Goal: Register for event/course

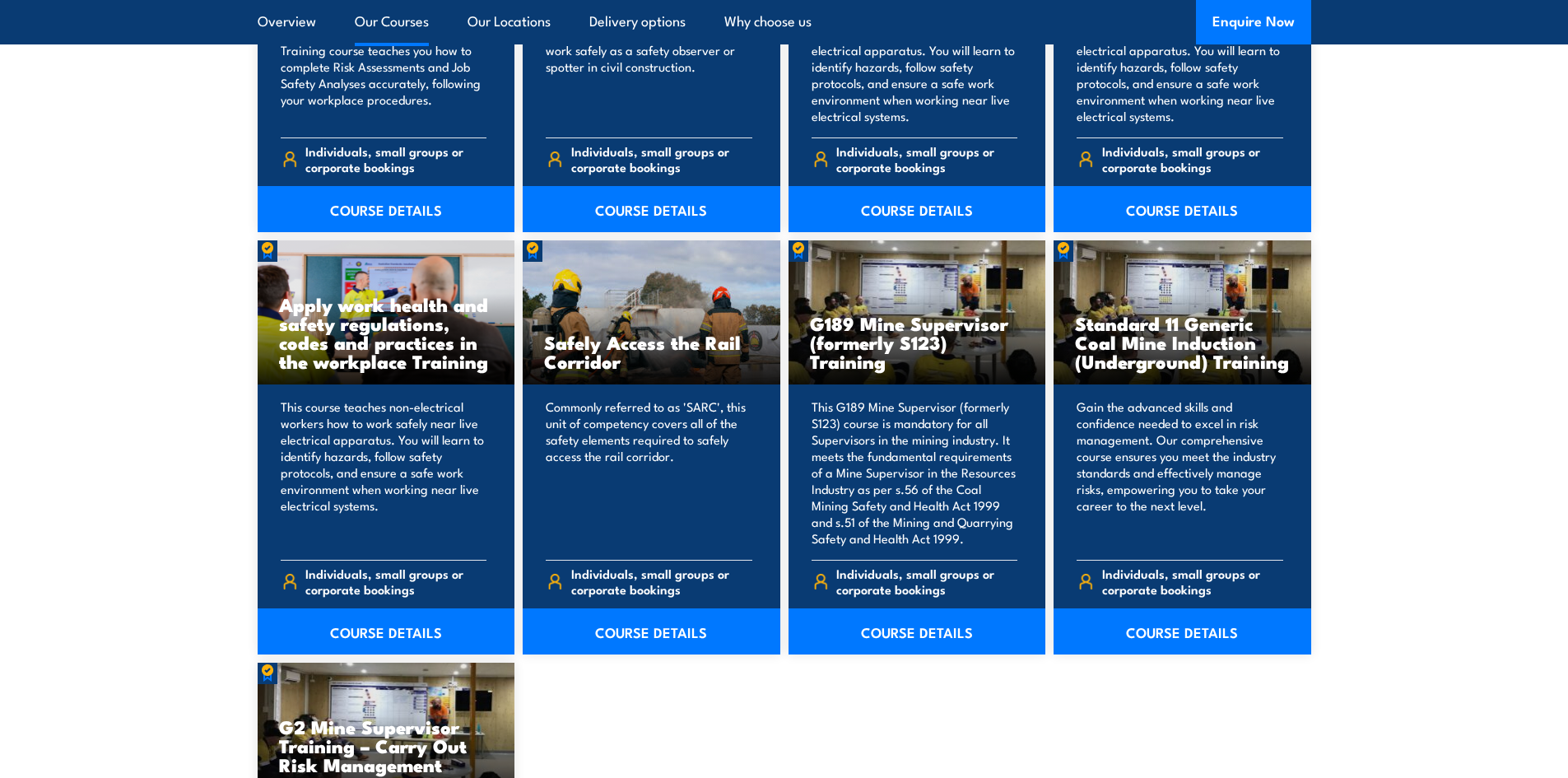
scroll to position [2388, 0]
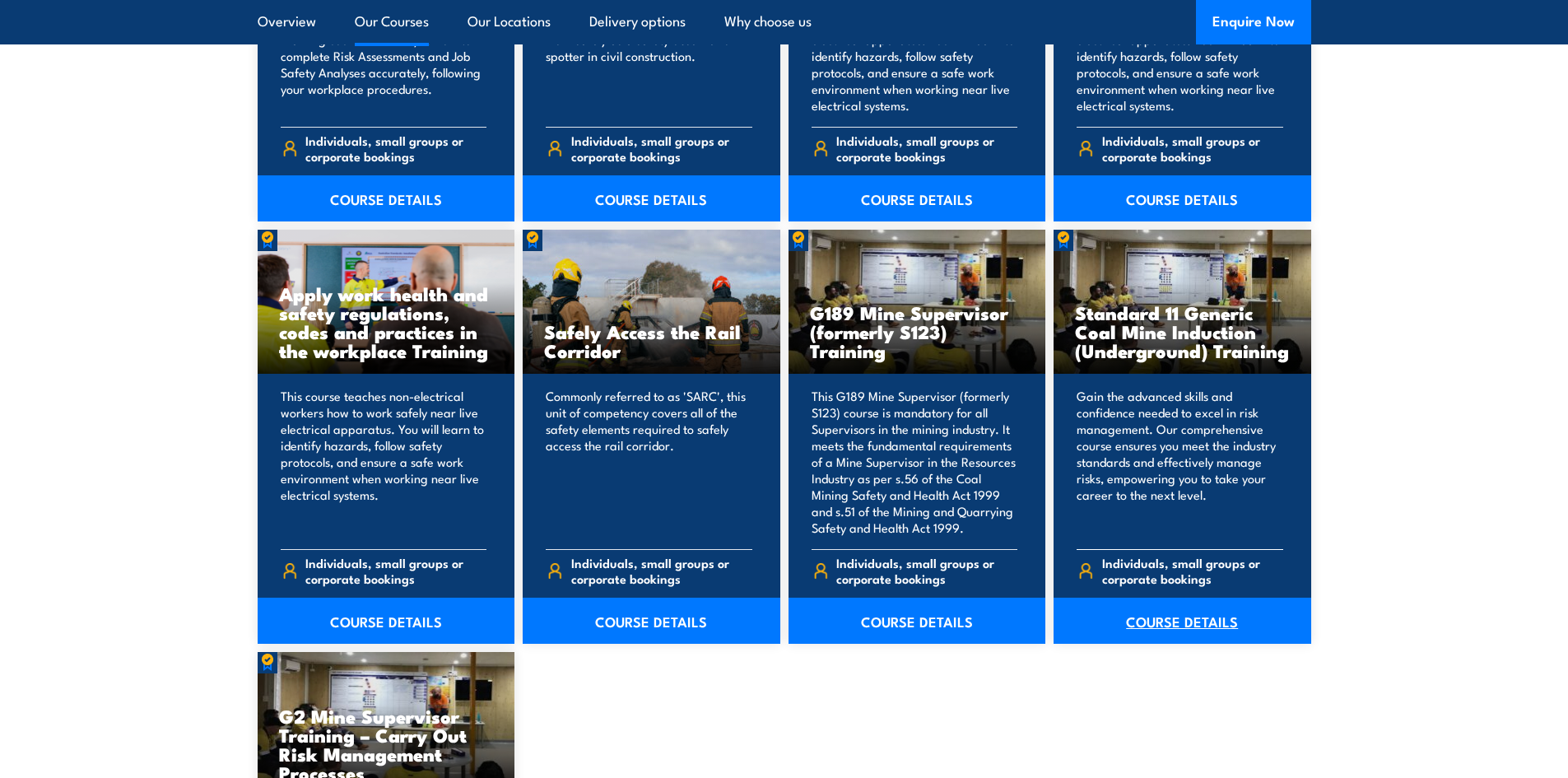
click at [1132, 618] on link "COURSE DETAILS" at bounding box center [1183, 621] width 258 height 46
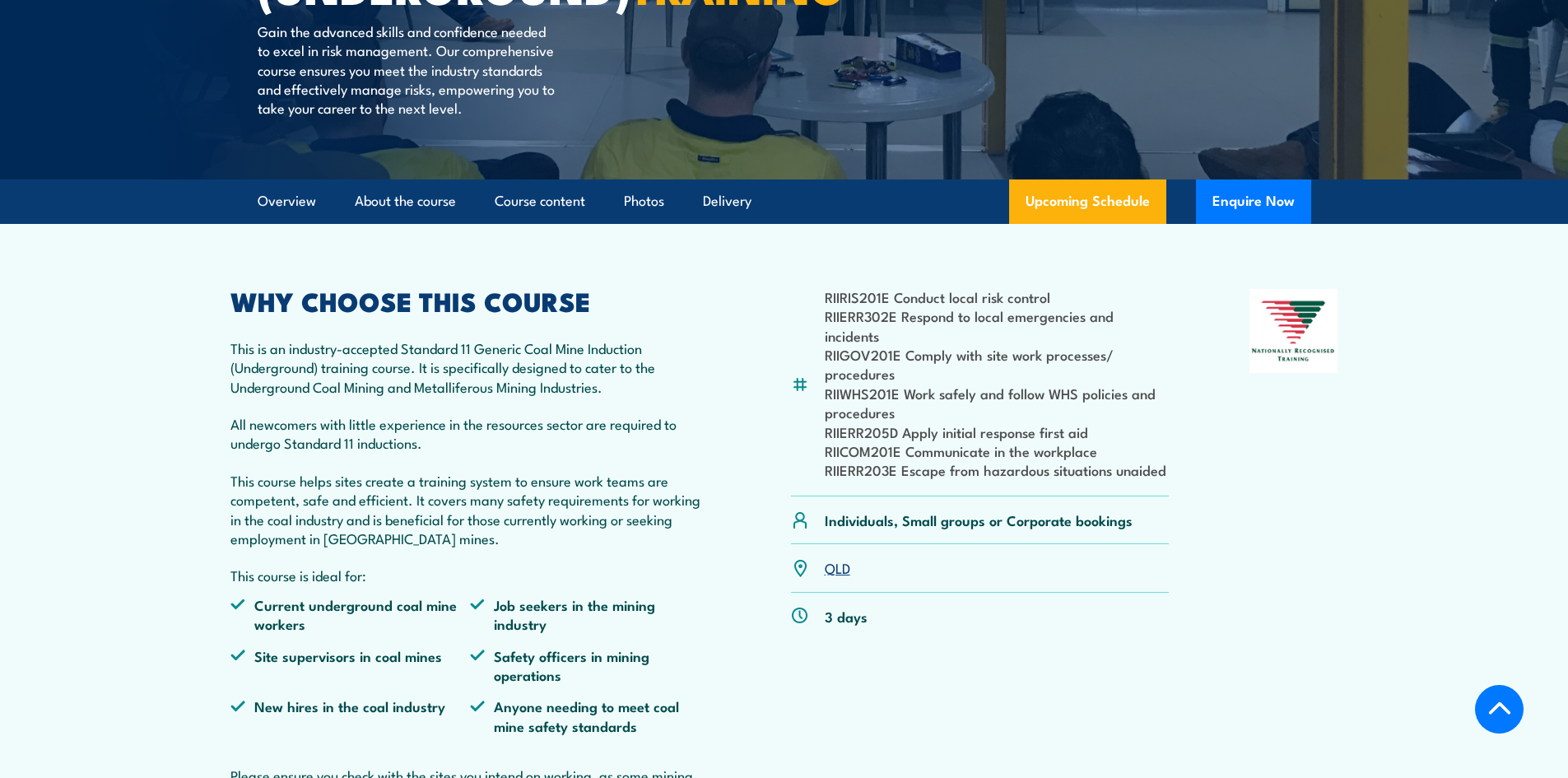
scroll to position [412, 0]
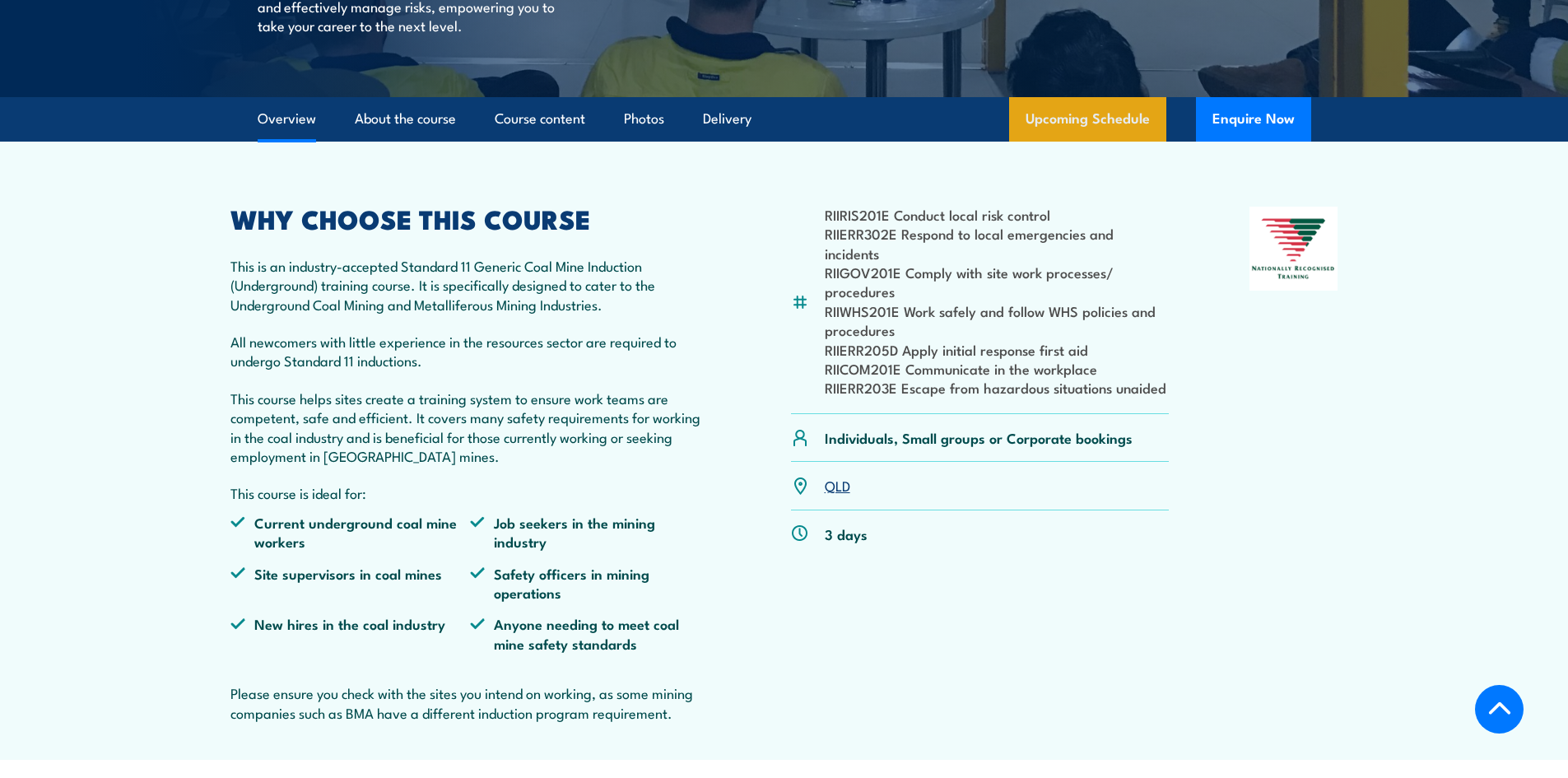
click at [1097, 142] on link "Upcoming Schedule" at bounding box center [1087, 119] width 157 height 44
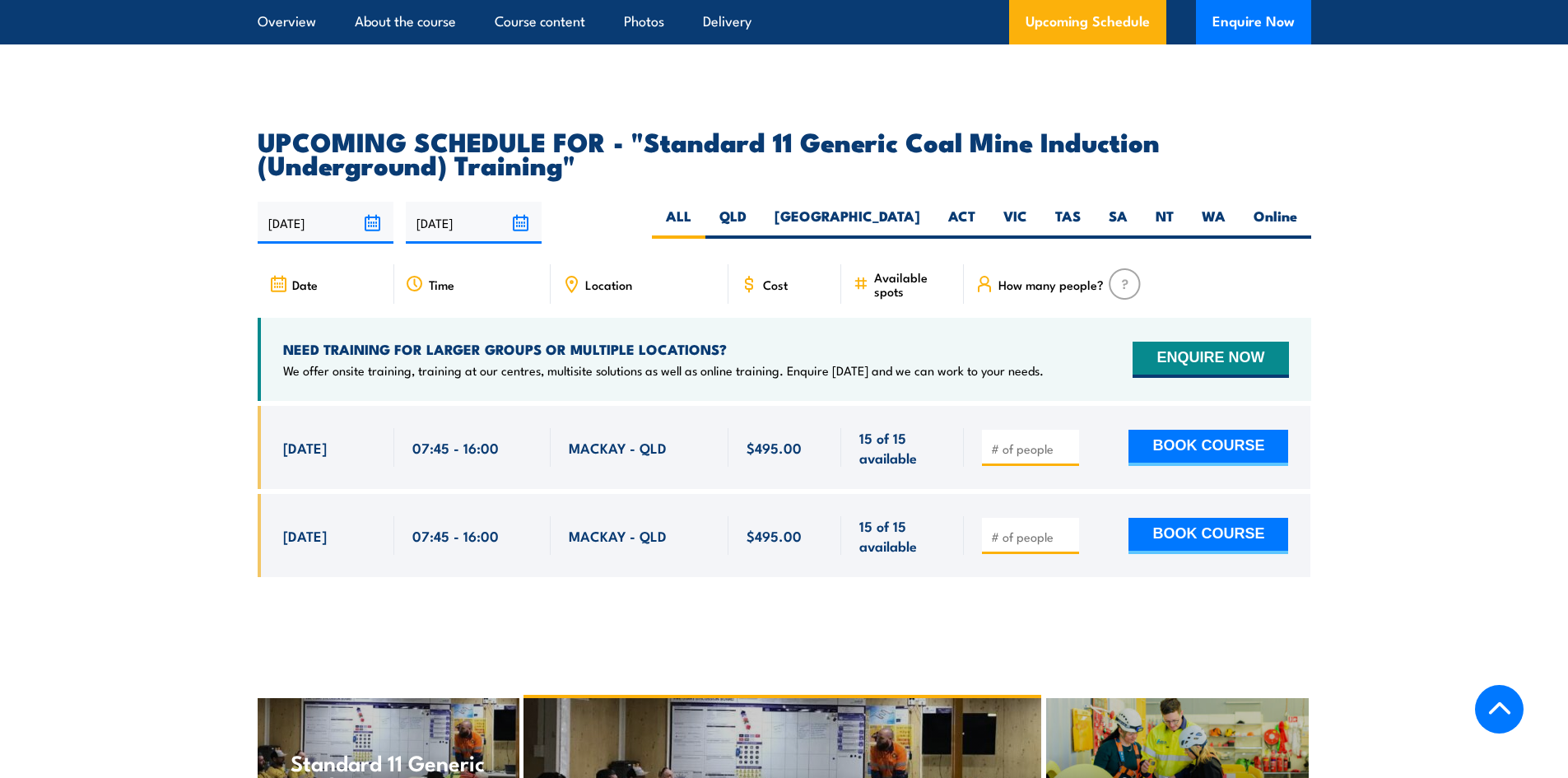
scroll to position [2912, 0]
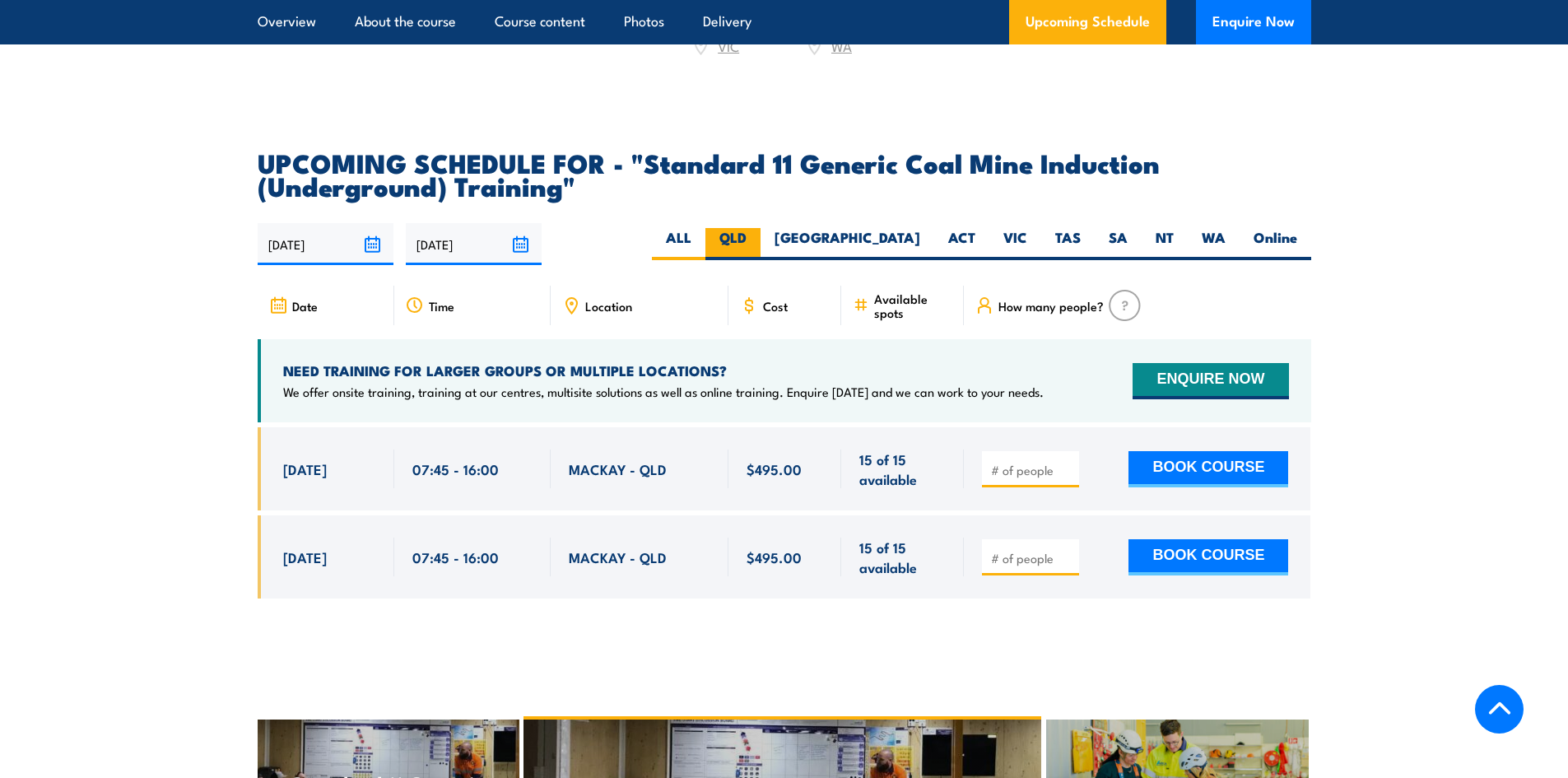
click at [761, 257] on label "QLD" at bounding box center [733, 245] width 55 height 32
click at [757, 239] on input "QLD" at bounding box center [752, 234] width 11 height 11
radio input "true"
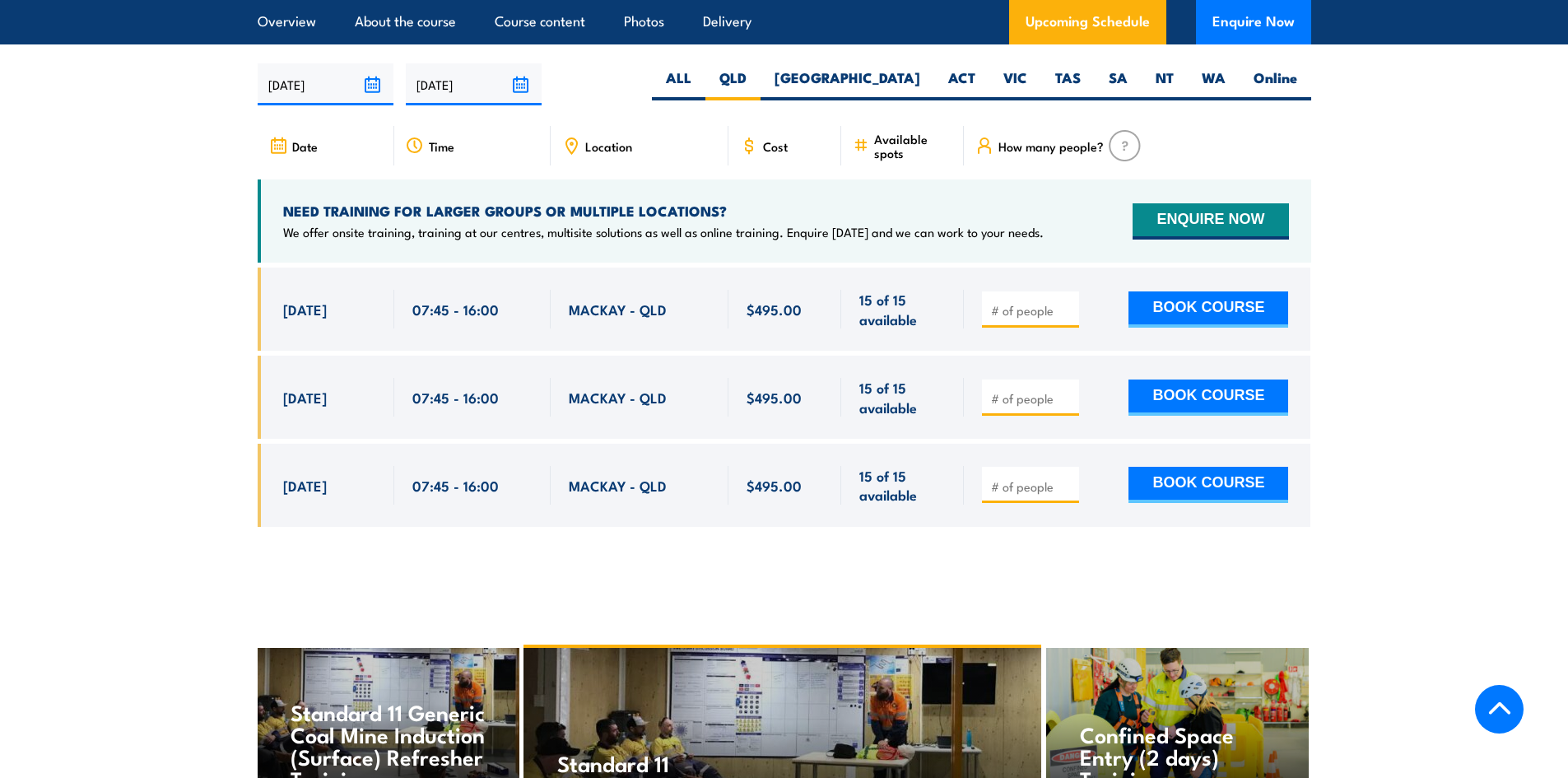
scroll to position [3076, 0]
